Goal: Task Accomplishment & Management: Use online tool/utility

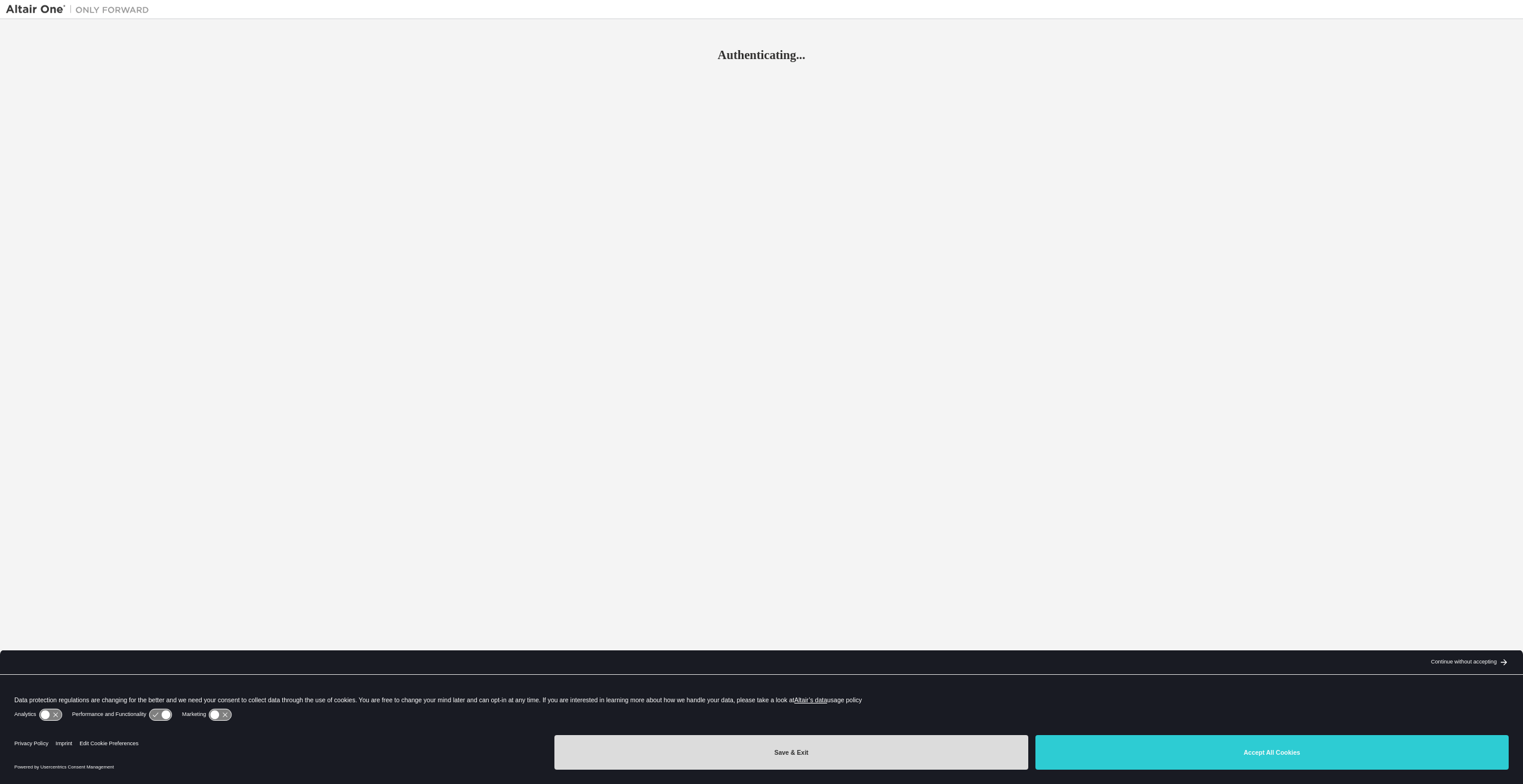
click at [793, 755] on button "Save & Exit" at bounding box center [791, 752] width 473 height 35
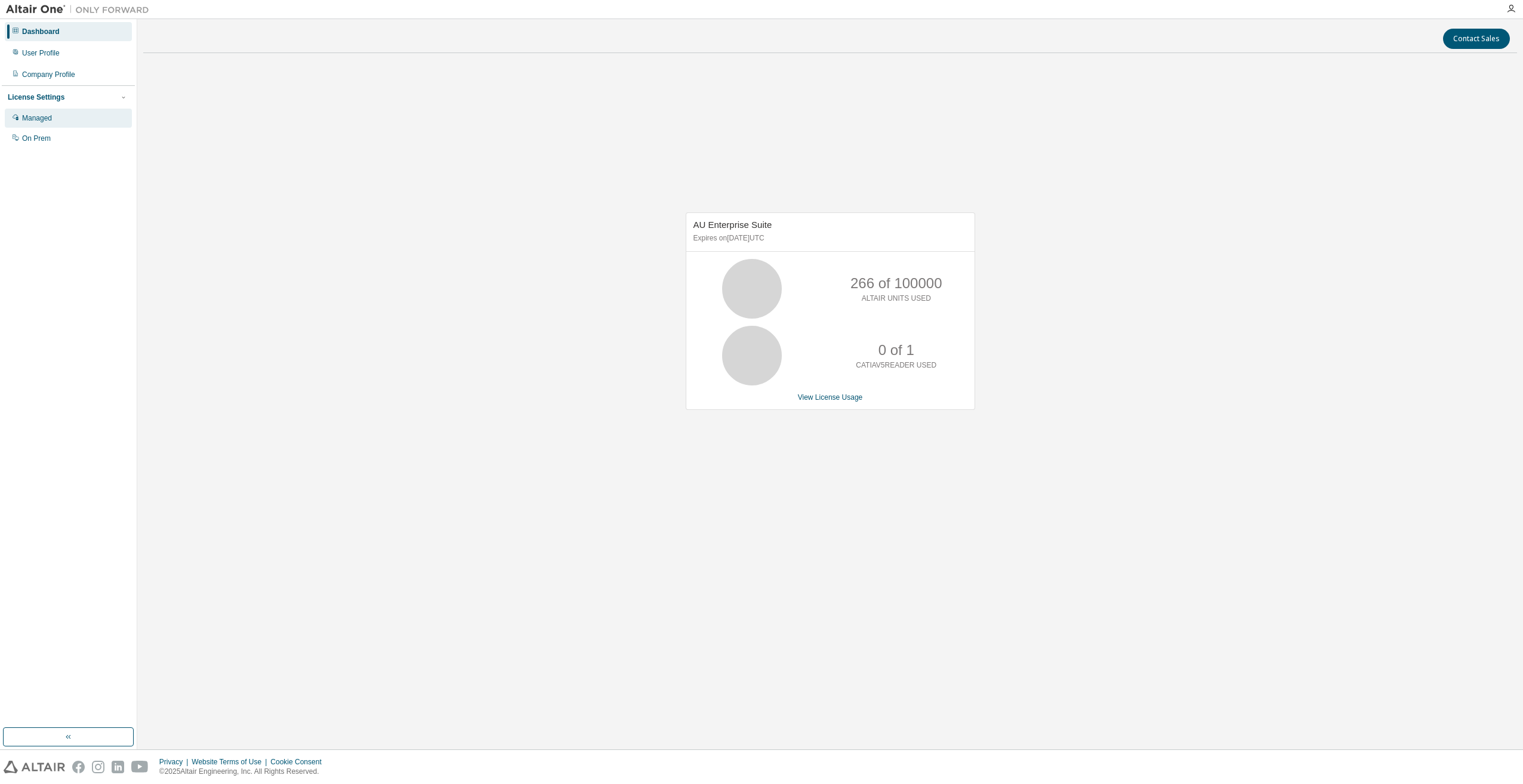
click at [42, 122] on div "Managed" at bounding box center [37, 118] width 30 height 9
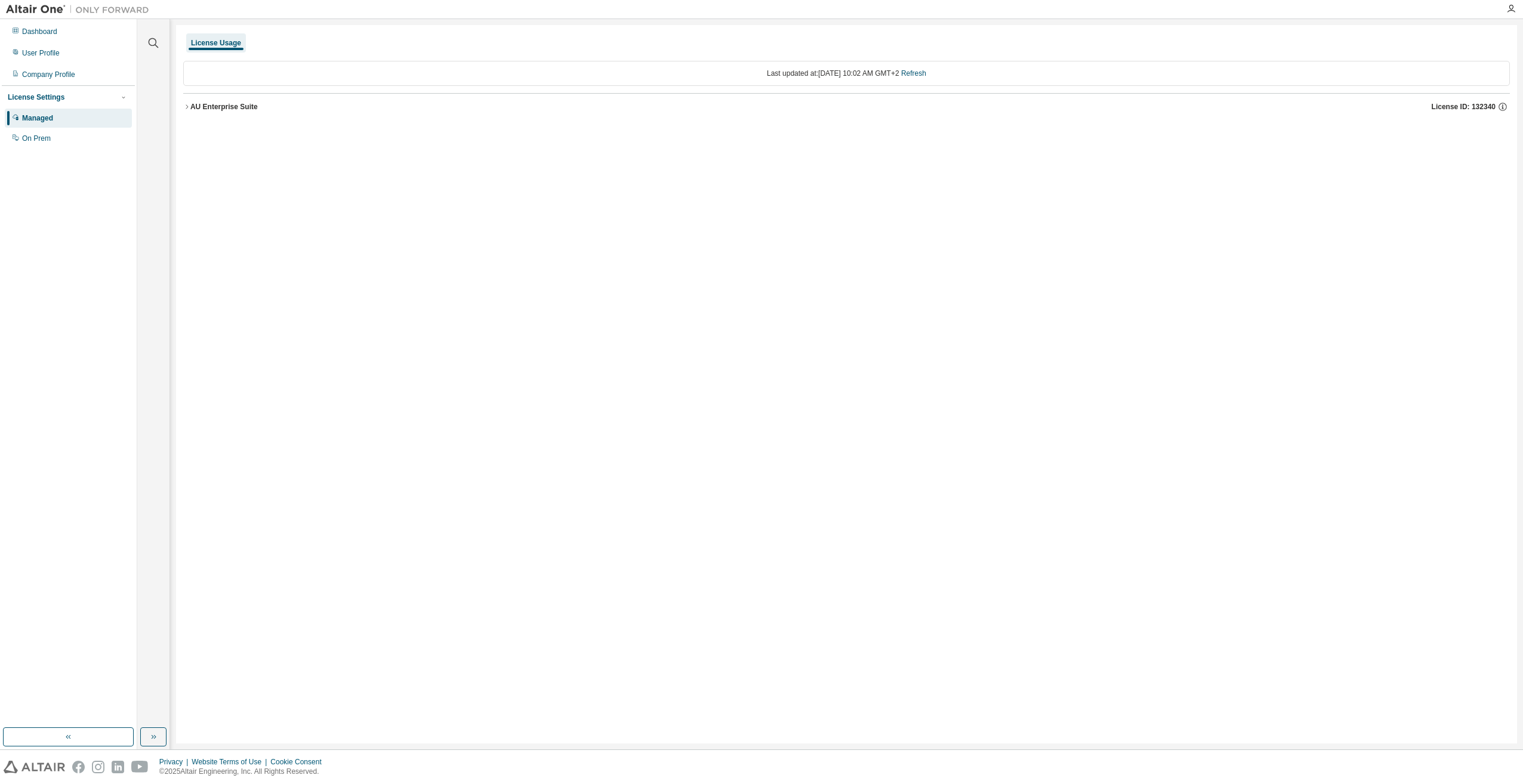
click at [185, 110] on button "AU Enterprise Suite License ID: 132340" at bounding box center [846, 107] width 1326 height 26
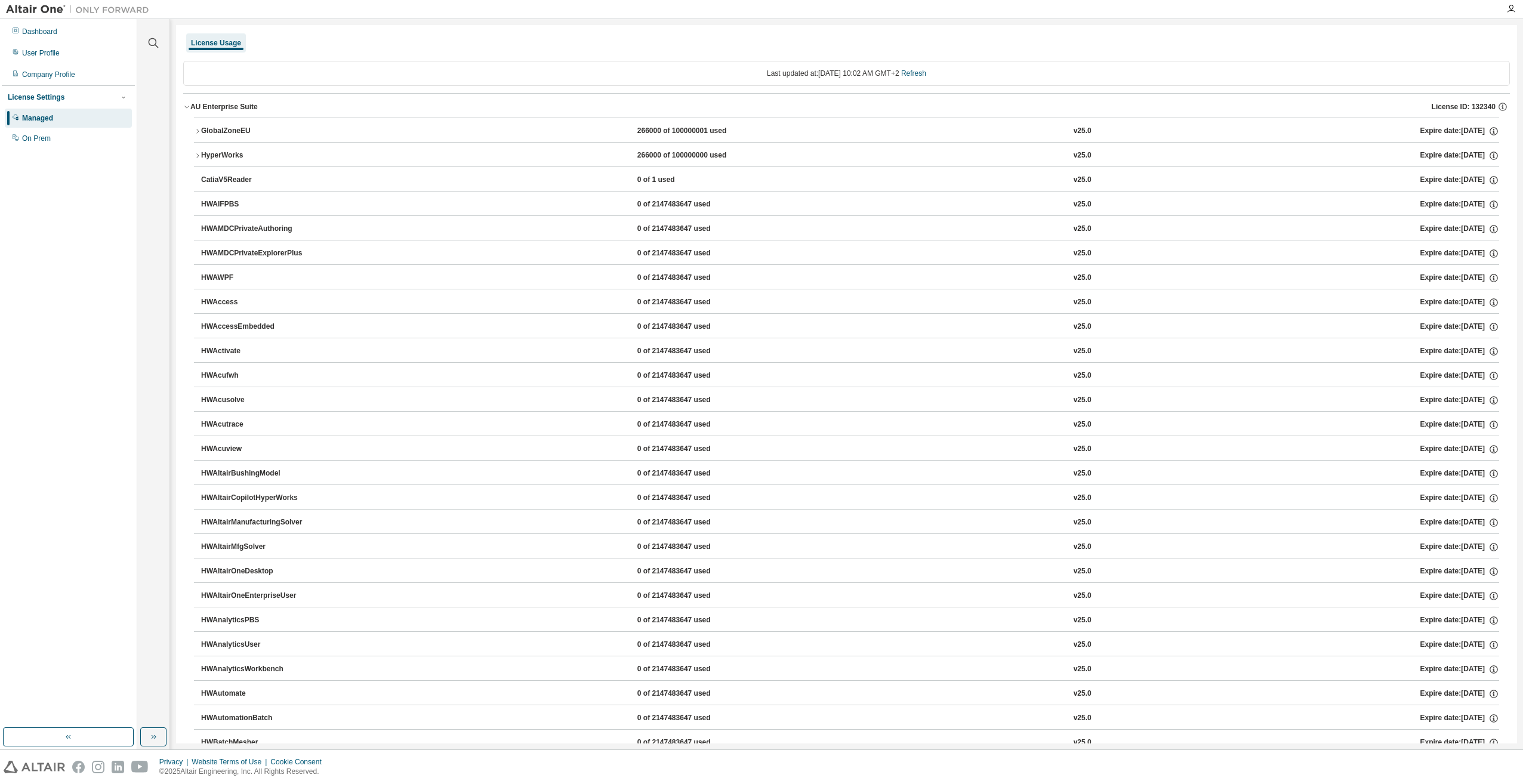
click at [189, 109] on icon "button" at bounding box center [187, 107] width 7 height 7
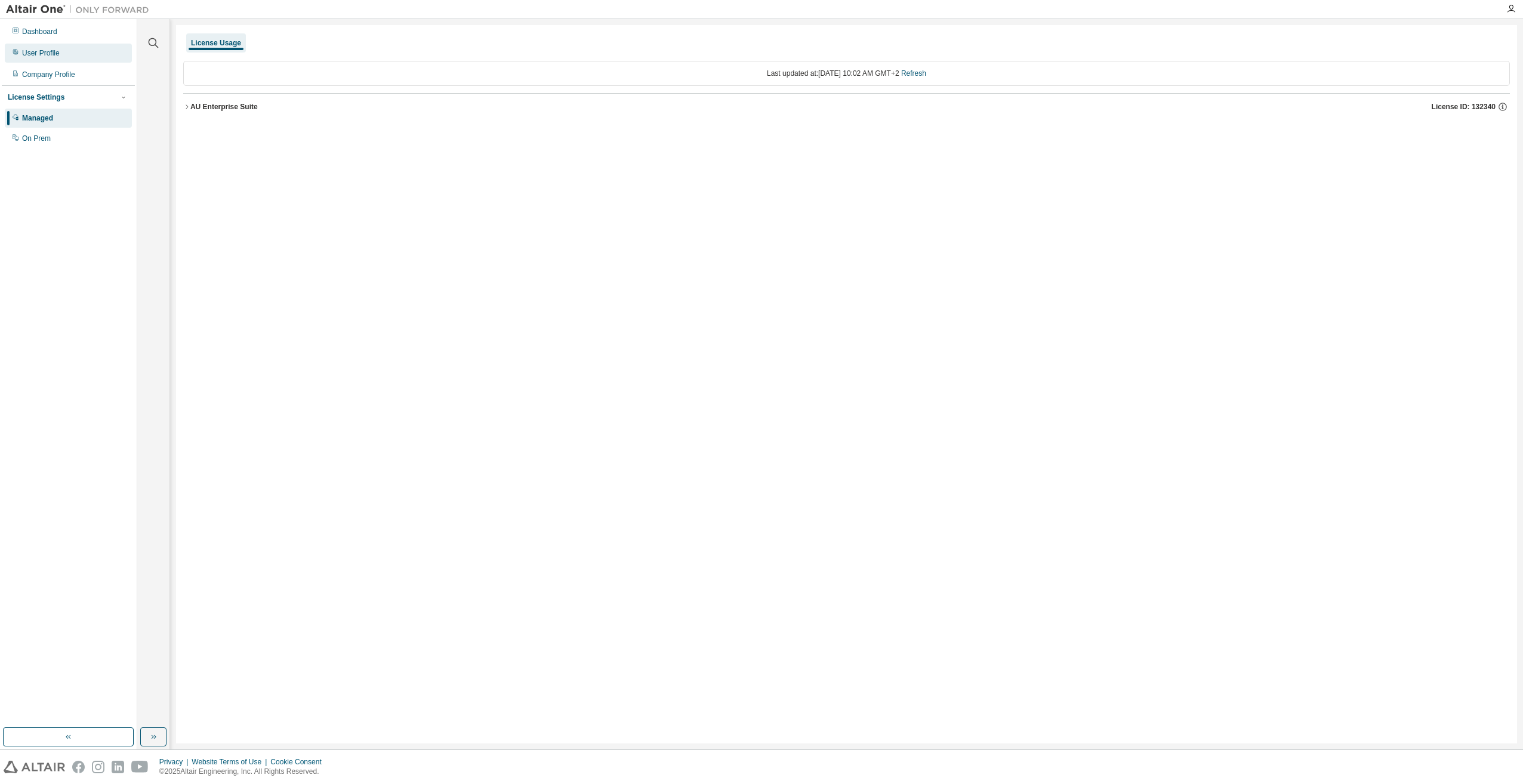
click at [42, 53] on div "User Profile" at bounding box center [40, 53] width 37 height 9
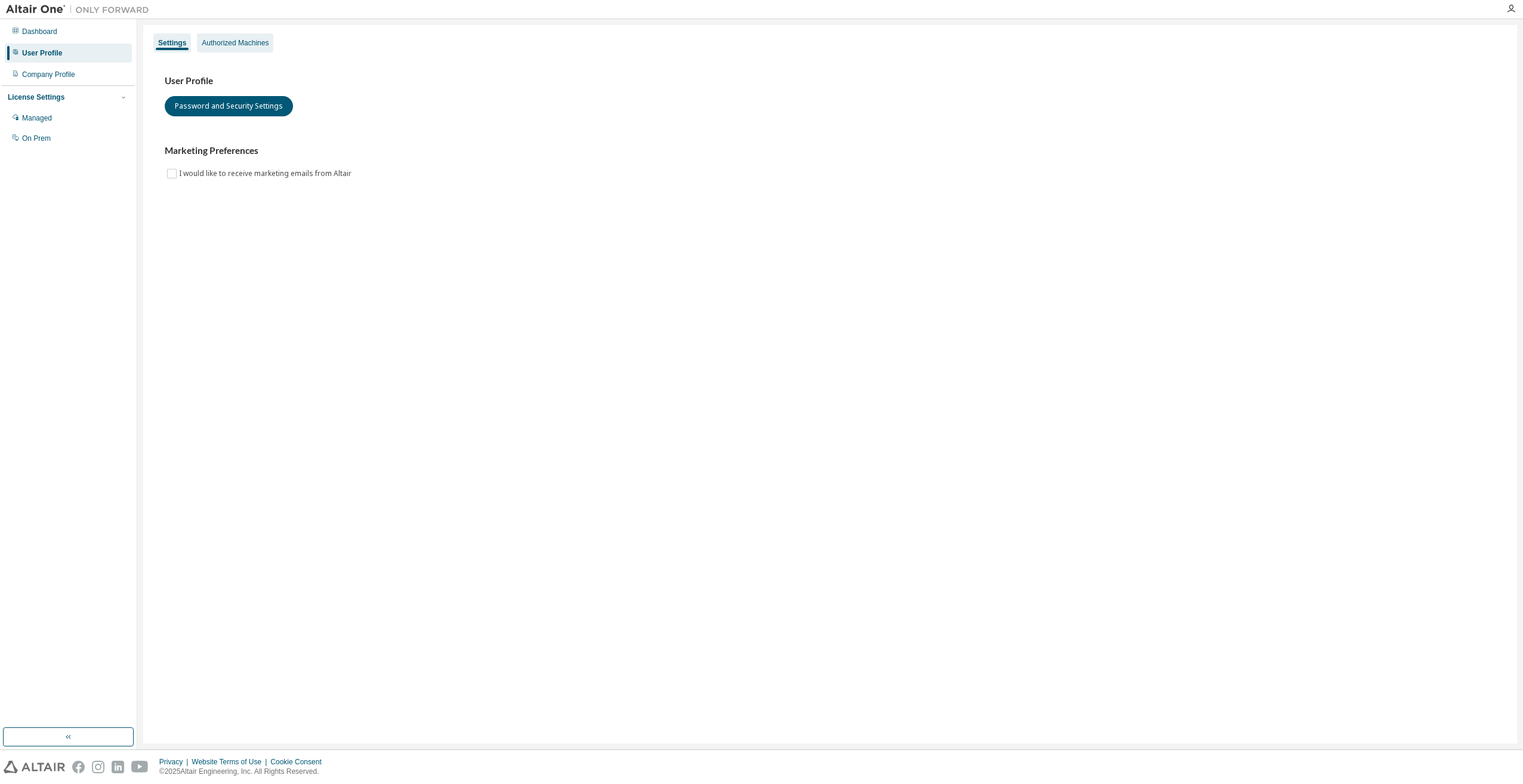
click at [216, 46] on div "Authorized Machines" at bounding box center [235, 42] width 67 height 9
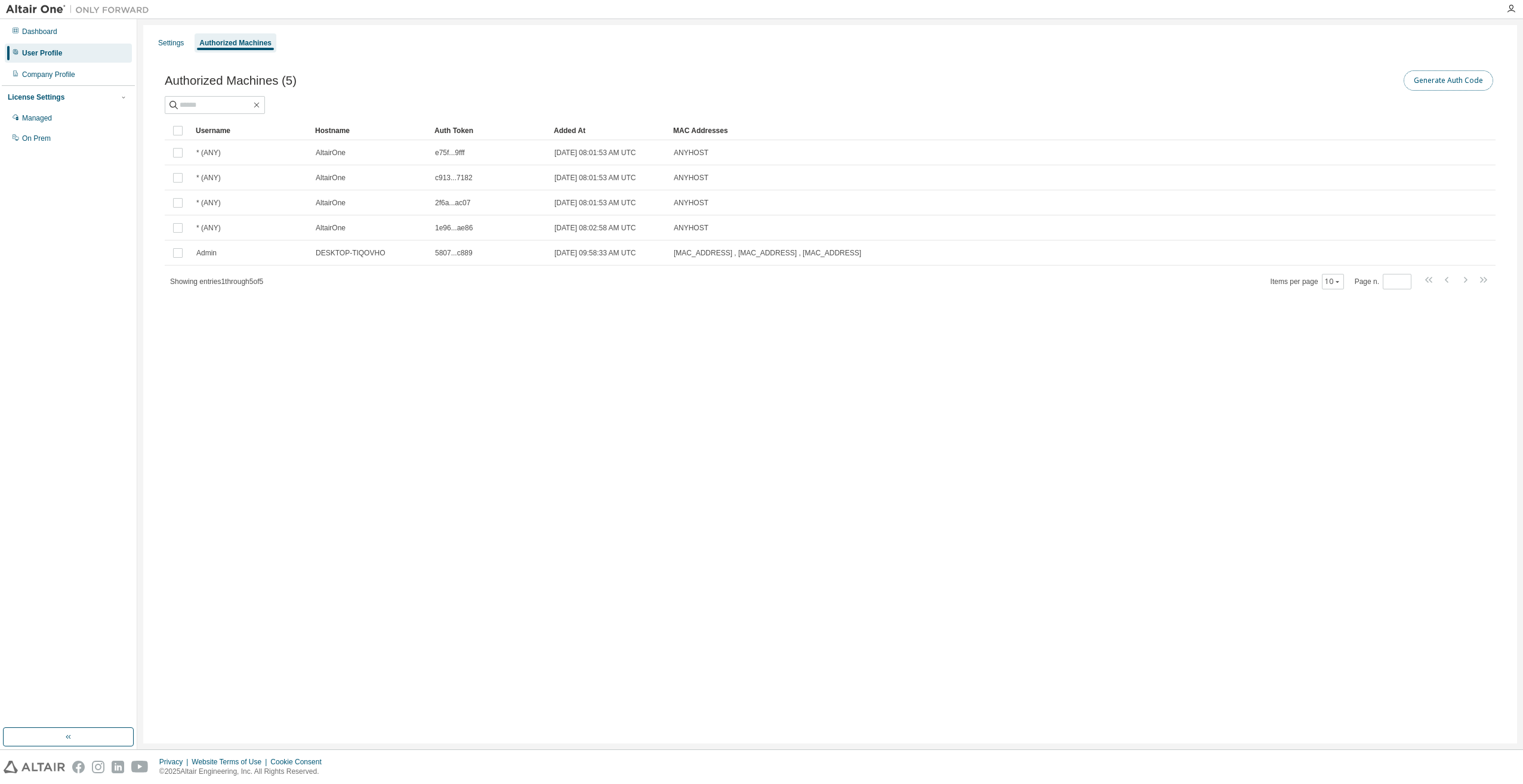
click at [1438, 80] on button "Generate Auth Code" at bounding box center [1448, 80] width 90 height 21
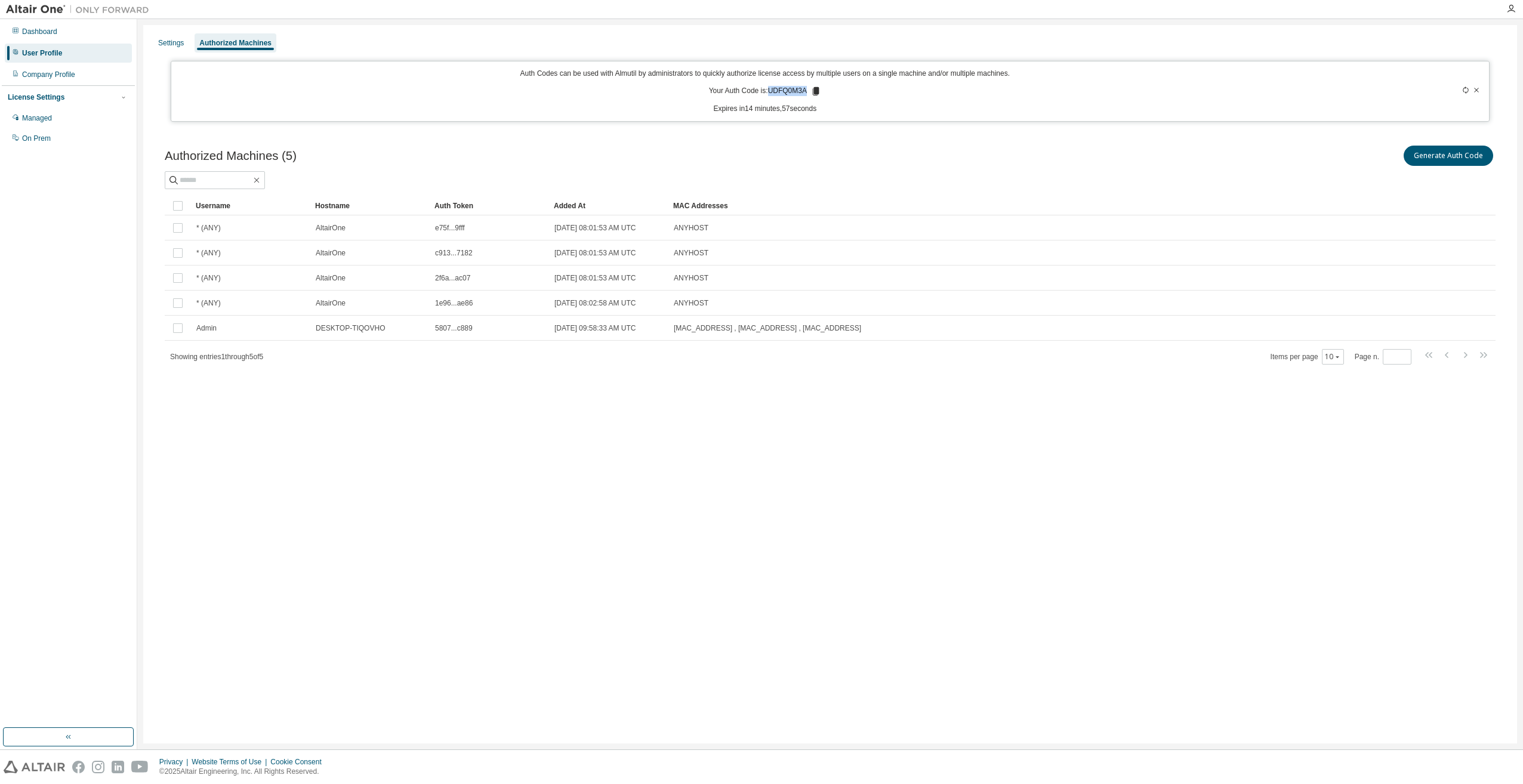
drag, startPoint x: 769, startPoint y: 90, endPoint x: 804, endPoint y: 91, distance: 35.0
click at [804, 91] on p "Your Auth Code is: UDFQ0M3A" at bounding box center [765, 91] width 112 height 11
copy p "UDFQ0M3A"
